Goal: Navigation & Orientation: Find specific page/section

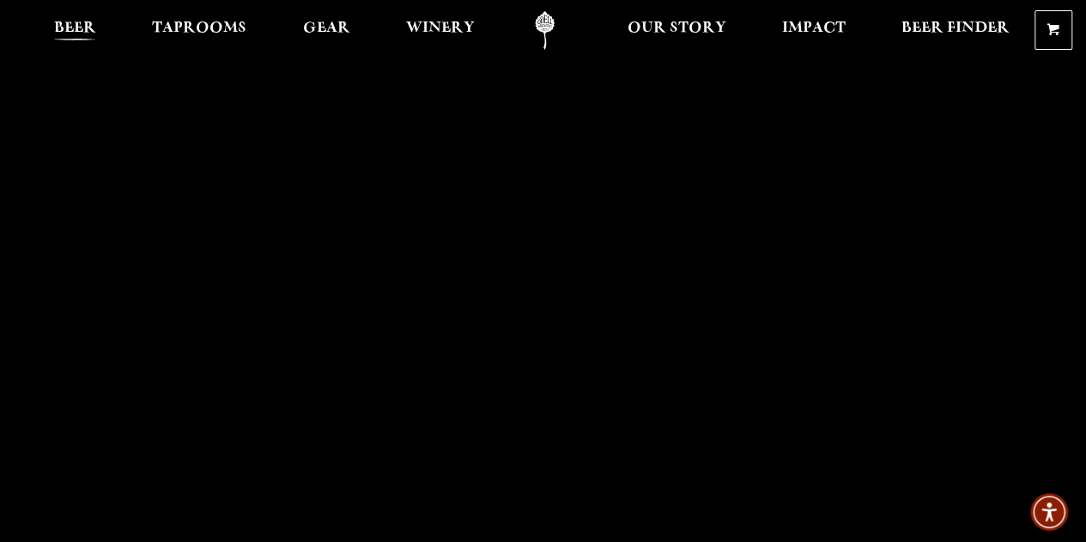
click at [86, 31] on span "Beer" at bounding box center [75, 28] width 42 height 14
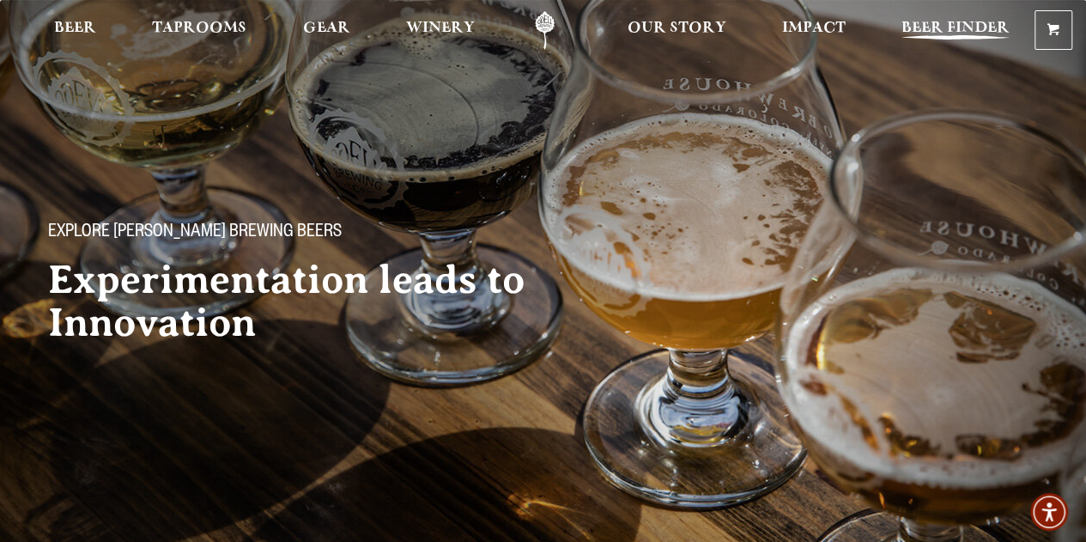
click at [944, 32] on span "Beer Finder" at bounding box center [955, 28] width 108 height 14
